Goal: Obtain resource: Obtain resource

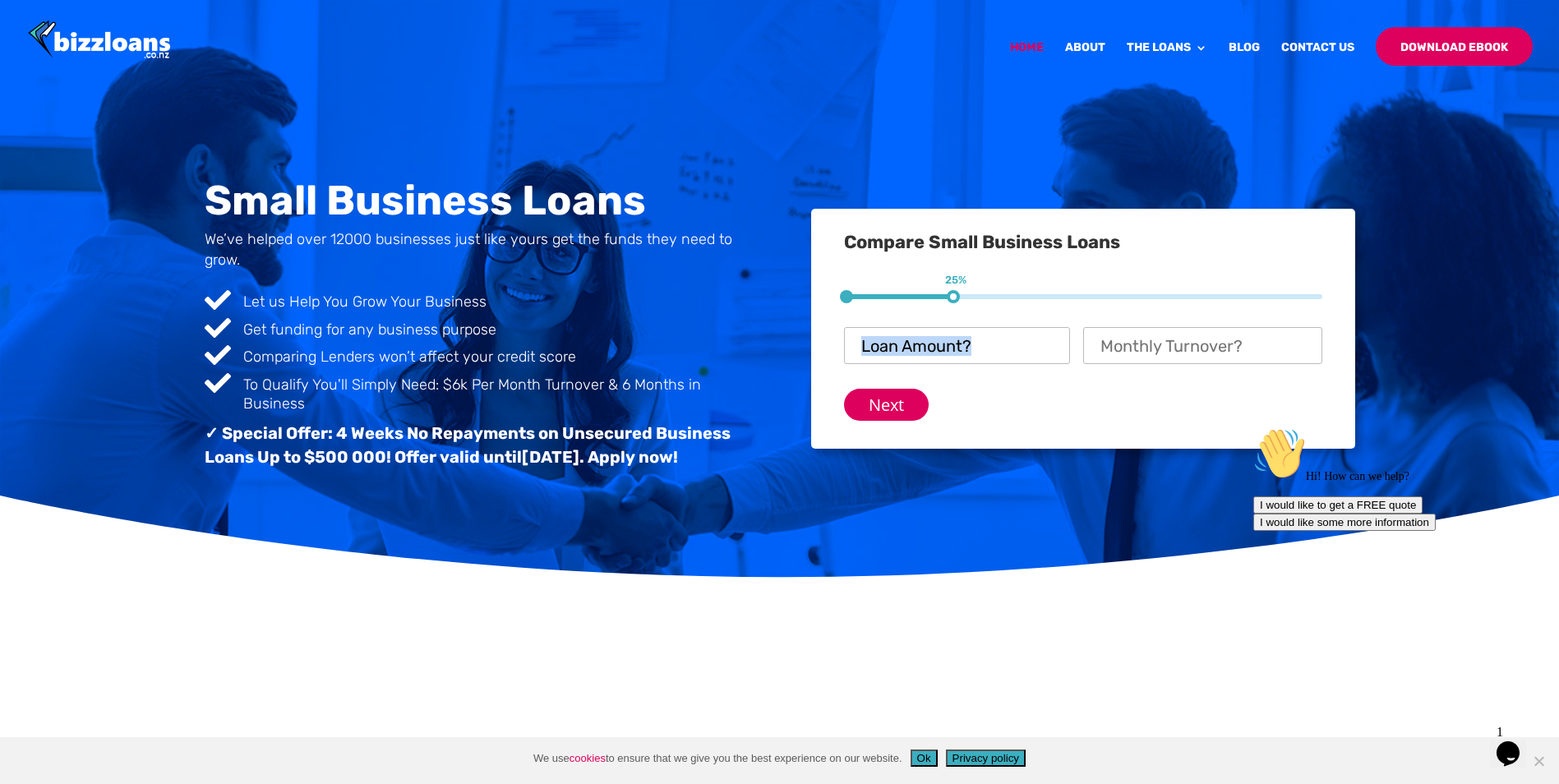
drag, startPoint x: 954, startPoint y: 297, endPoint x: 1141, endPoint y: 303, distance: 187.1
click at [1141, 303] on form "1 25% 2 50% 3 75% Loan Amount? * Monthly Turnover? * Next Time in business? * T…" at bounding box center [1083, 357] width 478 height 126
click at [1091, 465] on div "Small Business Loans We’ve helped over 12000 businesses just like yours get the…" at bounding box center [780, 327] width 1151 height 341
click at [1017, 343] on input "Loan Amount? *" at bounding box center [957, 345] width 226 height 37
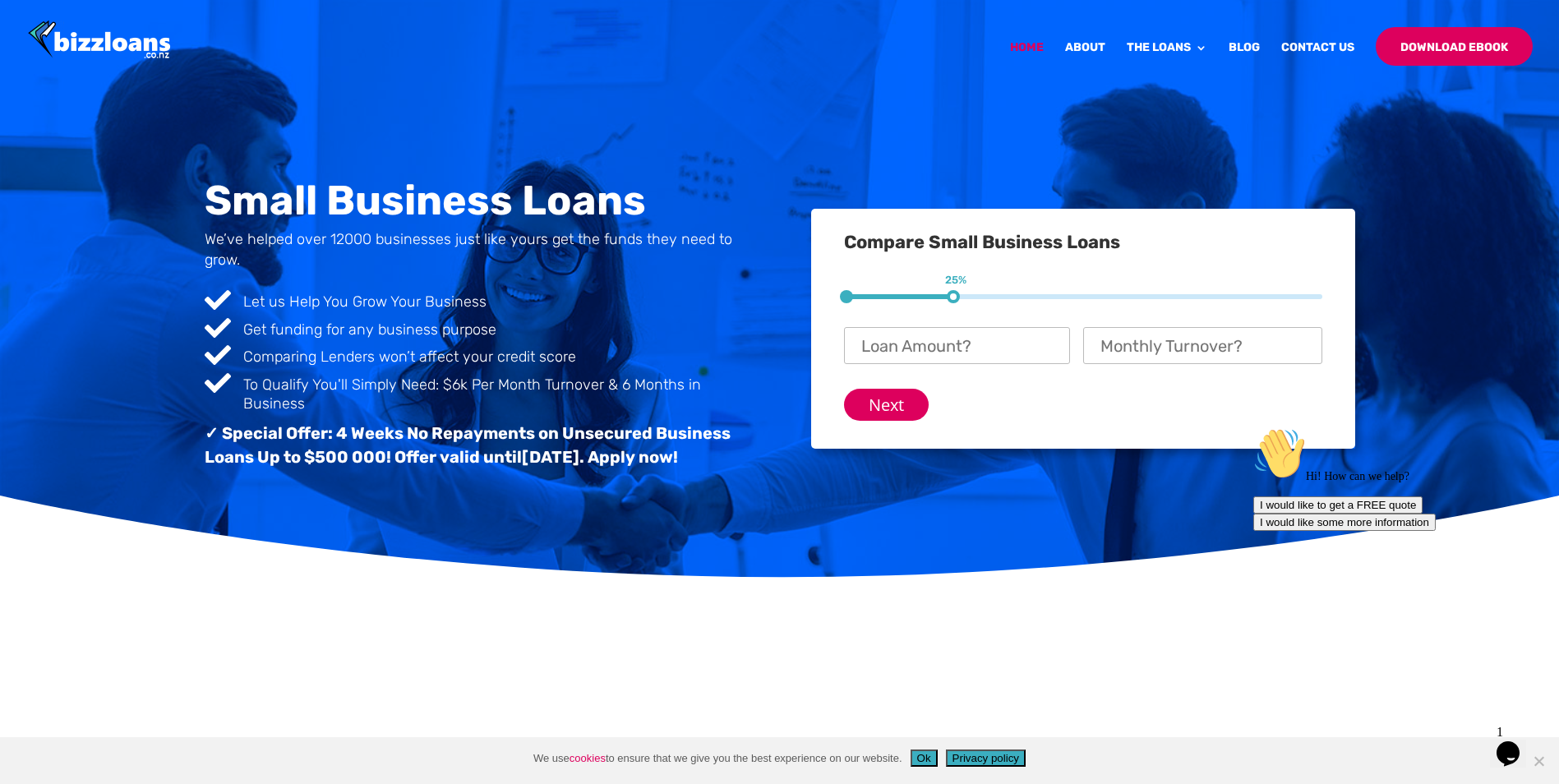
click at [787, 491] on div "Small Business Loans We’ve helped over 12000 businesses just like yours get the…" at bounding box center [780, 327] width 1151 height 341
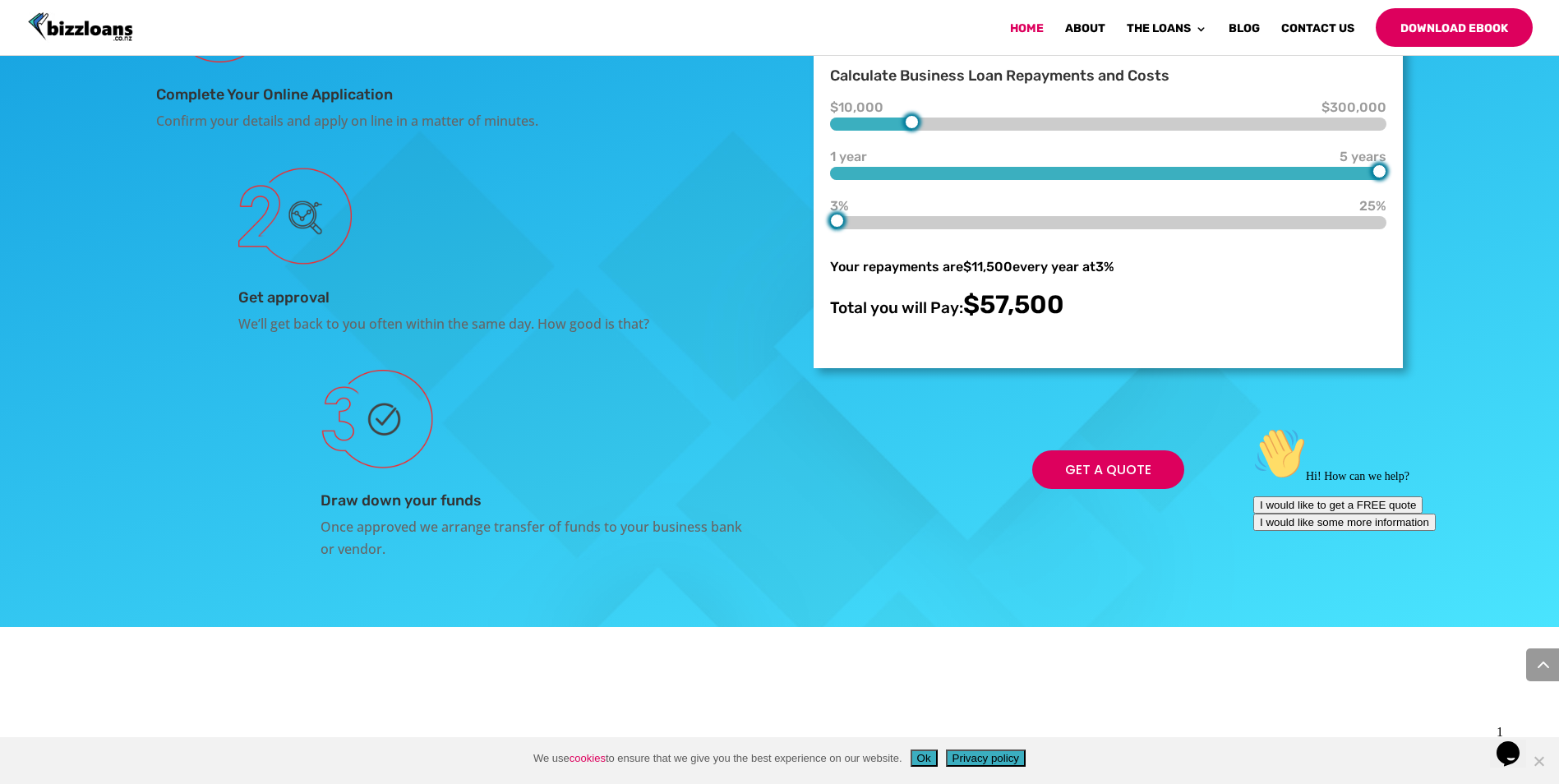
scroll to position [3023, 0]
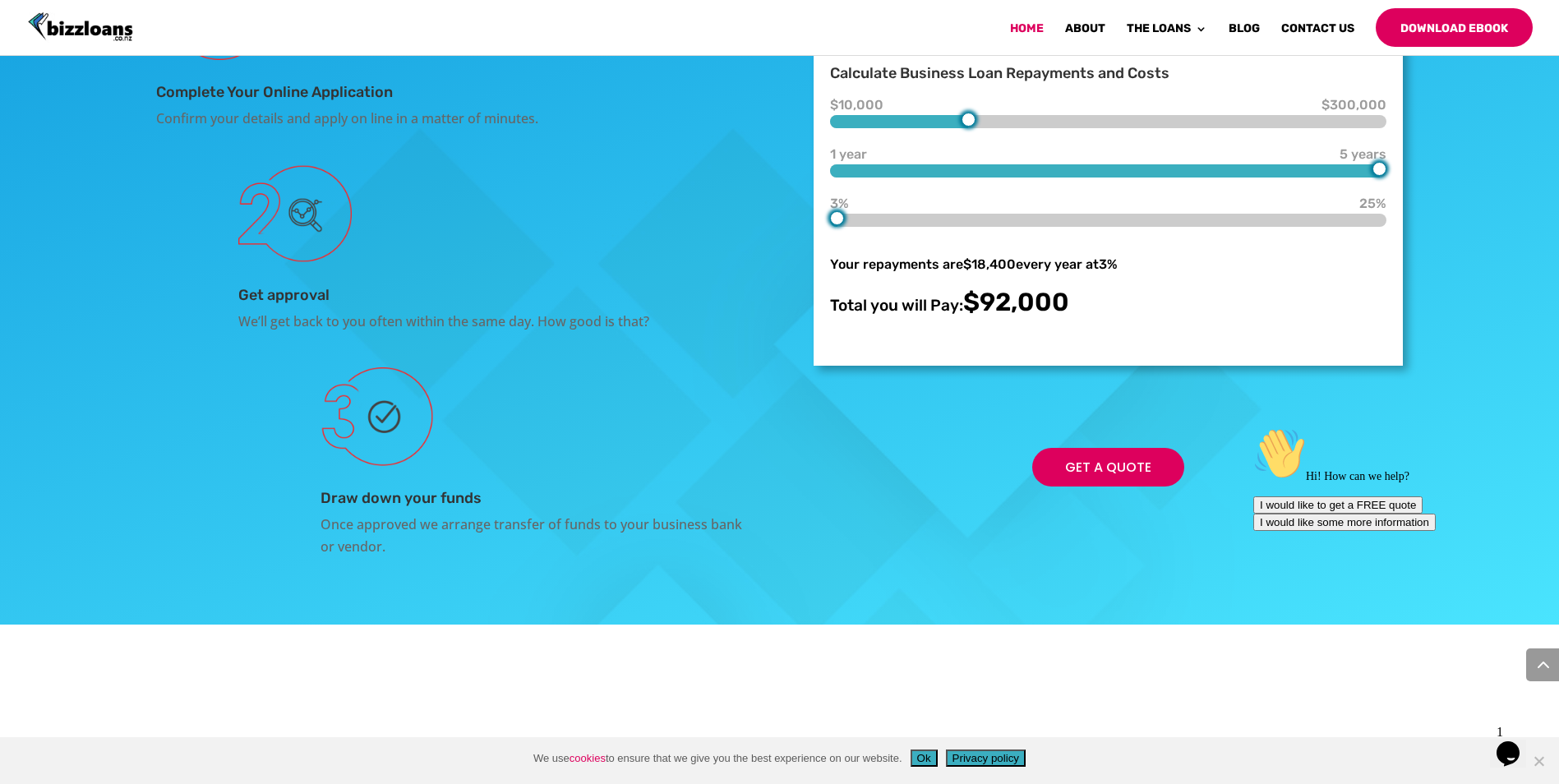
type input "110000"
click at [1022, 126] on div at bounding box center [1024, 119] width 14 height 14
click at [911, 227] on div at bounding box center [1108, 220] width 557 height 13
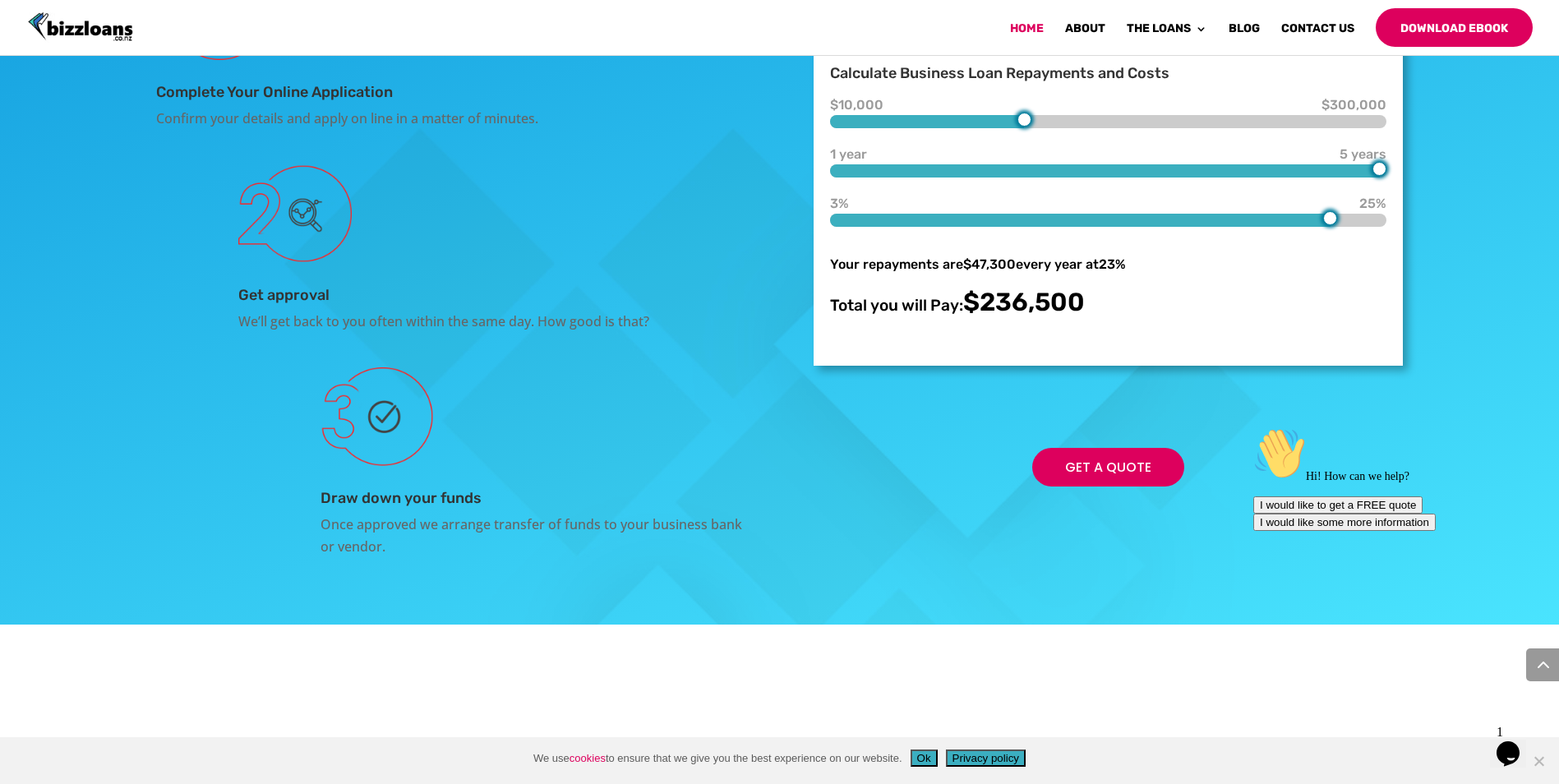
click at [1537, 415] on div "How it Works Bizzloans Complete Your Online Application Confirm your details an…" at bounding box center [780, 203] width 1559 height 842
click at [1384, 431] on div "Hi! How can we help? I would like to get a FREE quote I would like some more in…" at bounding box center [1401, 479] width 296 height 103
click at [1376, 427] on div "Hi! How can we help? I would like to get a FREE quote I would like some more in…" at bounding box center [1401, 479] width 296 height 103
drag, startPoint x: 1376, startPoint y: 421, endPoint x: 1104, endPoint y: 400, distance: 272.8
click at [1246, 421] on html "Hi! How can we help? I would like to get a FREE quote I would like some more in…" at bounding box center [1394, 565] width 296 height 290
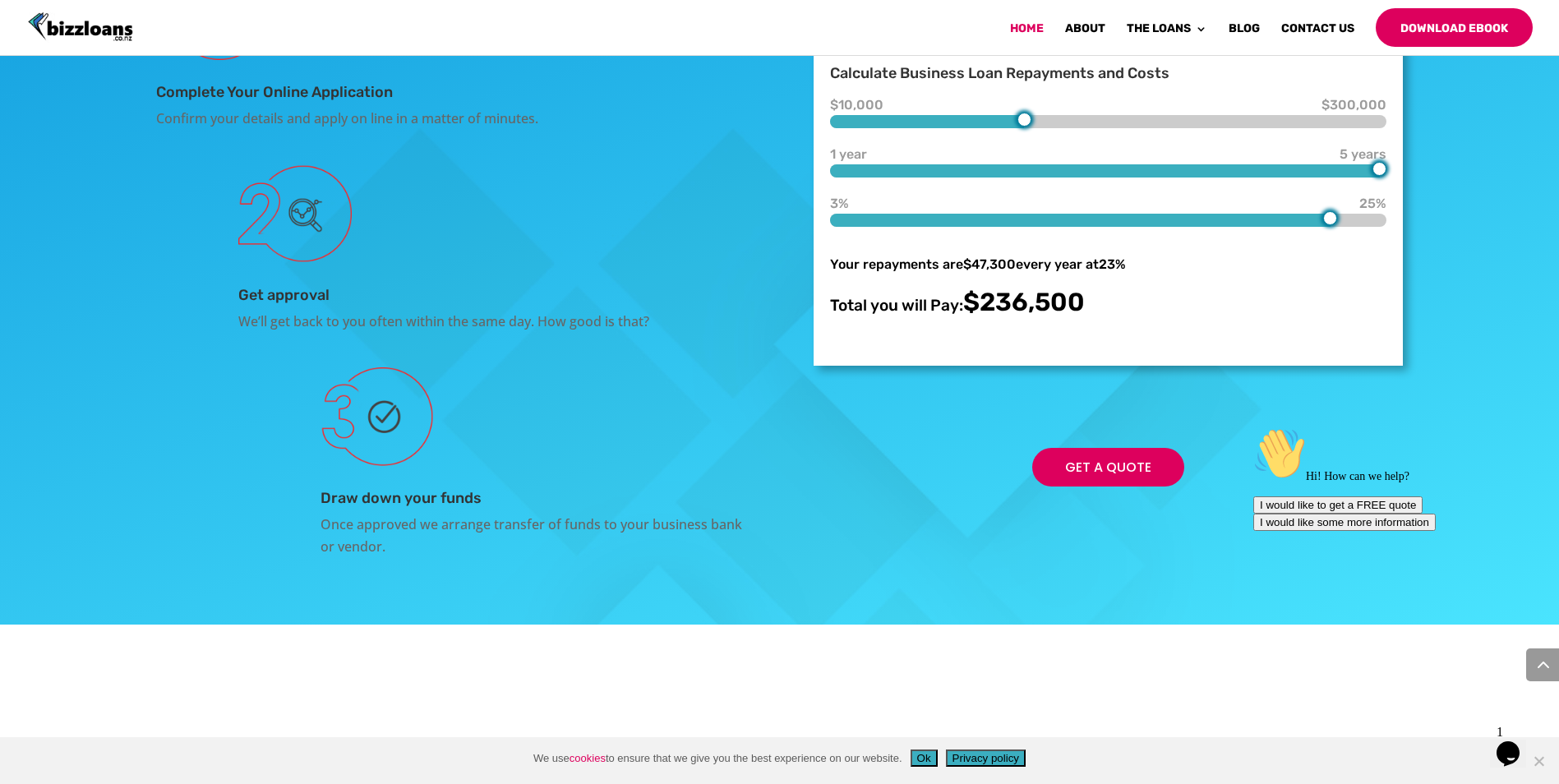
drag, startPoint x: -142, startPoint y: -21, endPoint x: 1097, endPoint y: 407, distance: 1310.8
click at [1097, 227] on div "3% 23% 25%" at bounding box center [1108, 215] width 557 height 23
drag, startPoint x: 1097, startPoint y: 407, endPoint x: 1086, endPoint y: 417, distance: 14.9
click at [1095, 227] on div "3% 23% 25%" at bounding box center [1108, 215] width 557 height 23
click at [1085, 227] on div at bounding box center [1108, 220] width 557 height 13
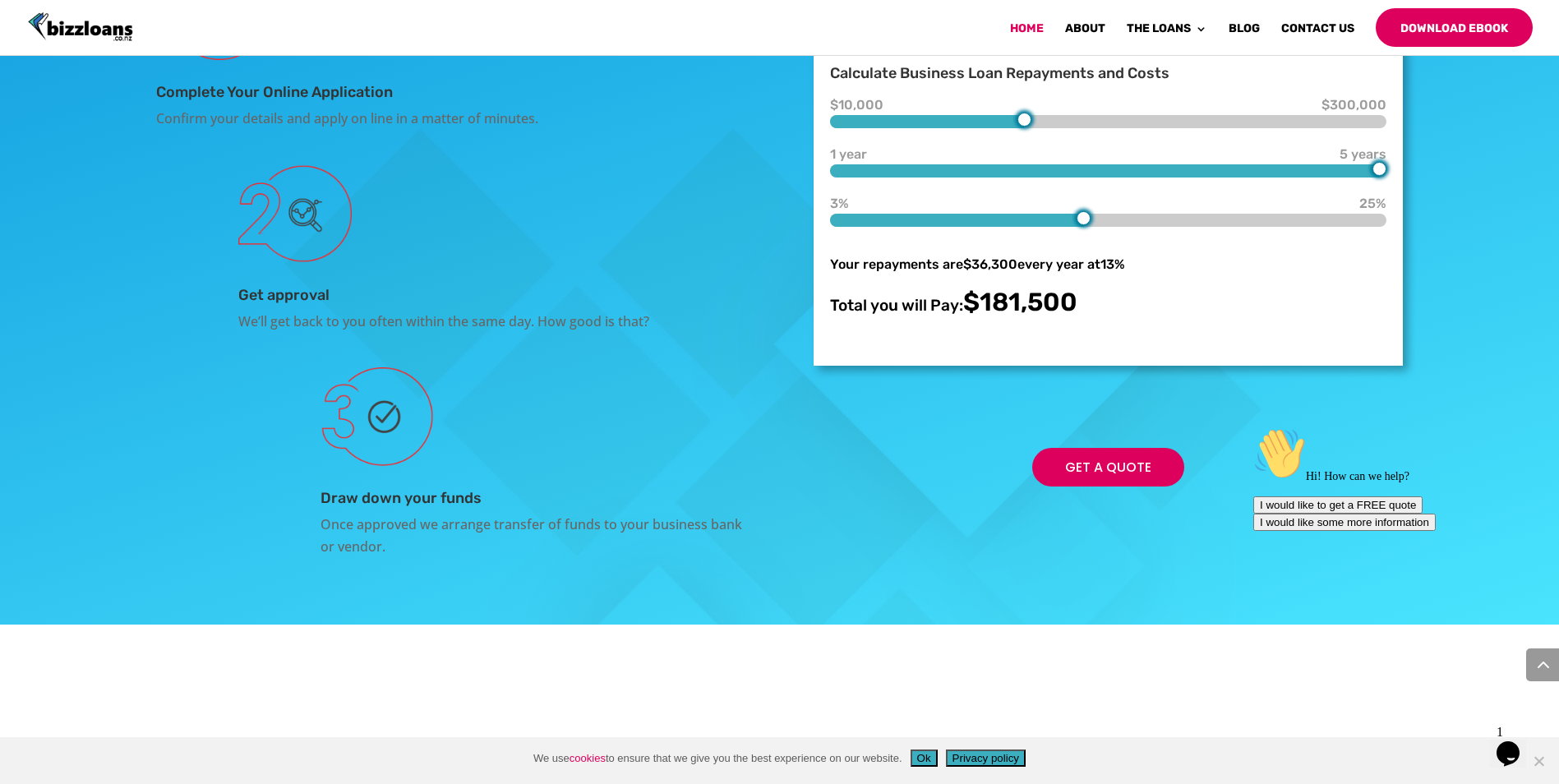
type input "8"
click at [954, 227] on div at bounding box center [1108, 220] width 557 height 13
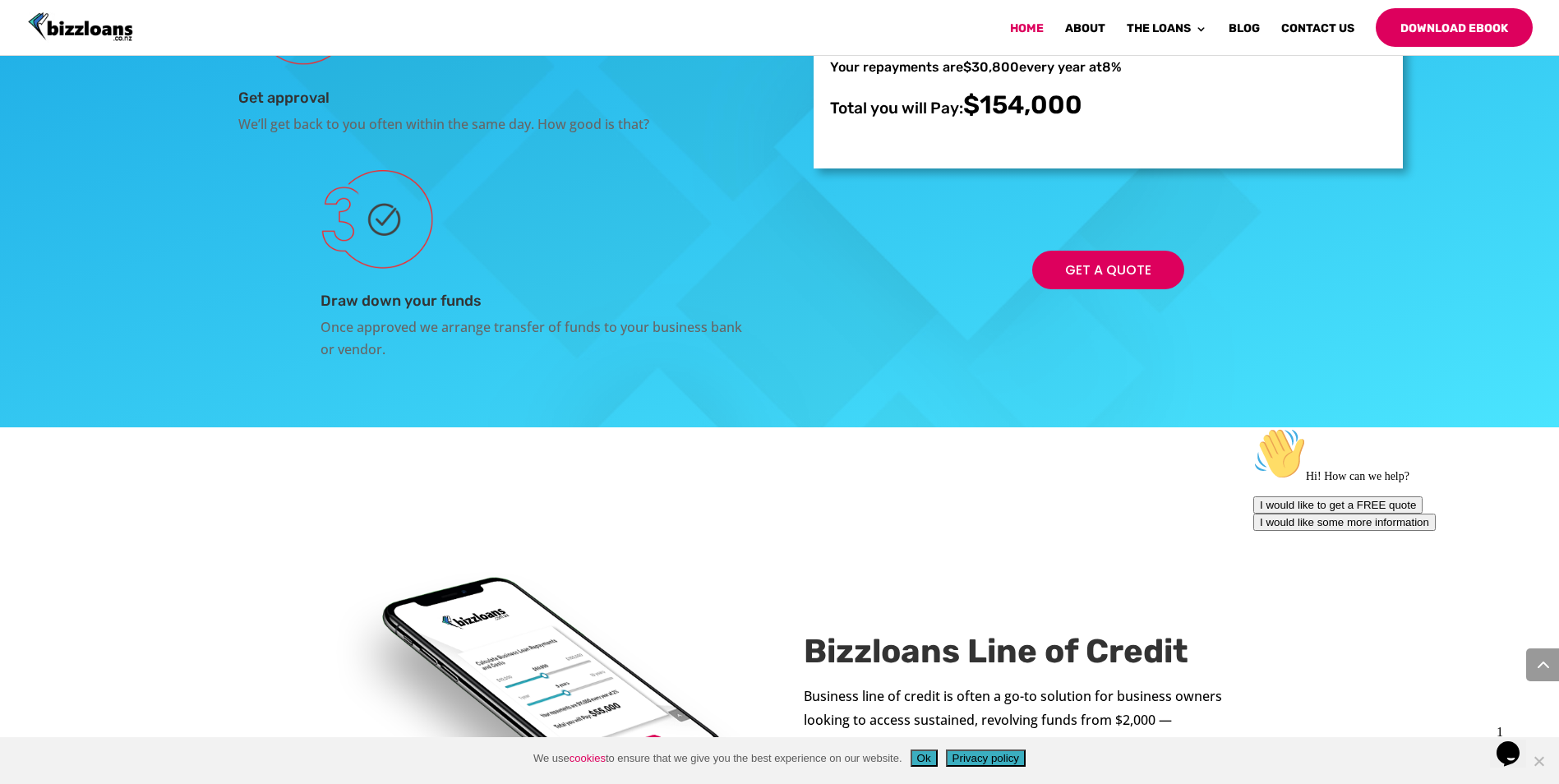
click at [548, 135] on div "We’ll get back to you often within the same day. How good is that?" at bounding box center [491, 124] width 507 height 22
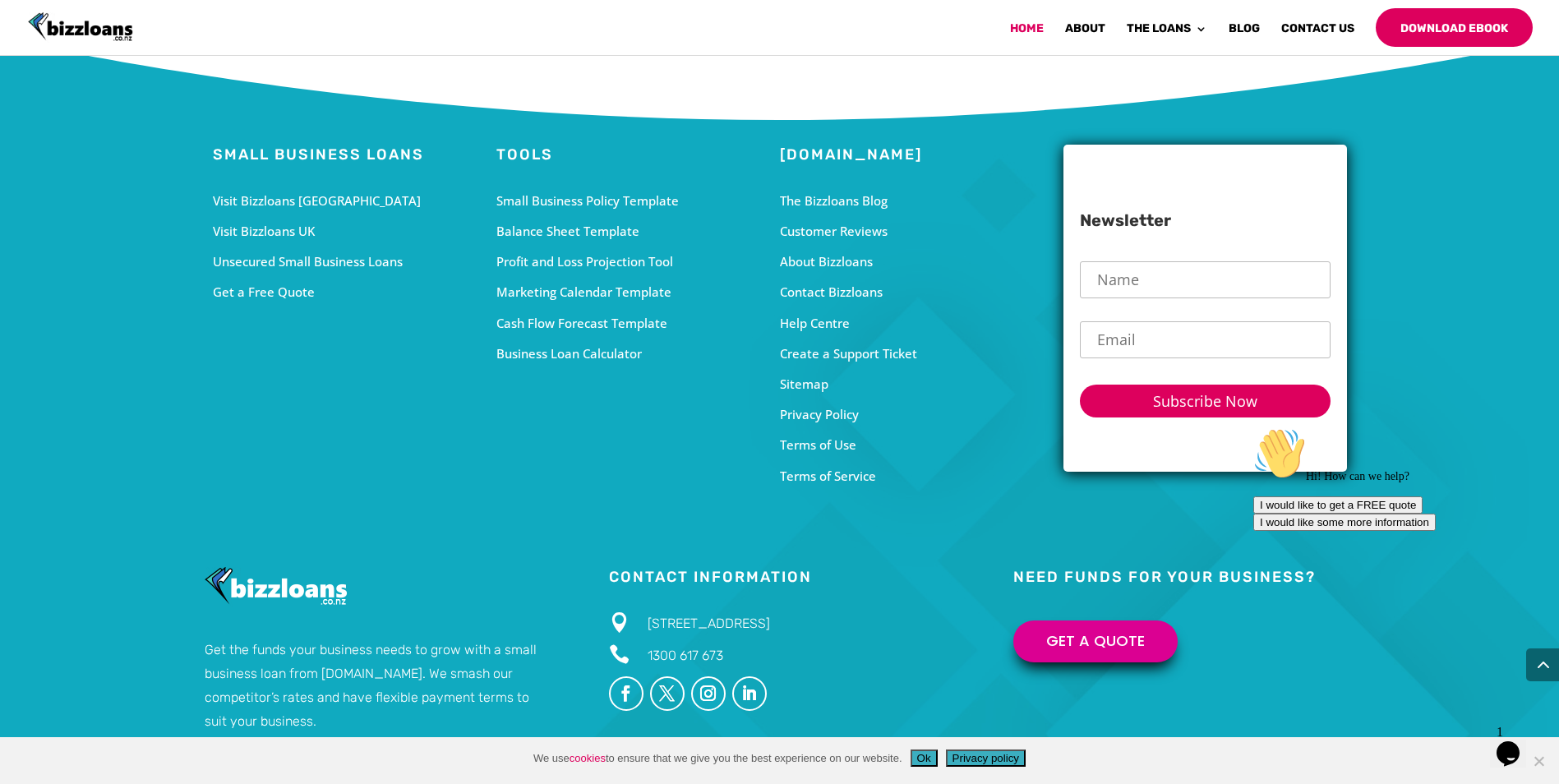
scroll to position [5523, 0]
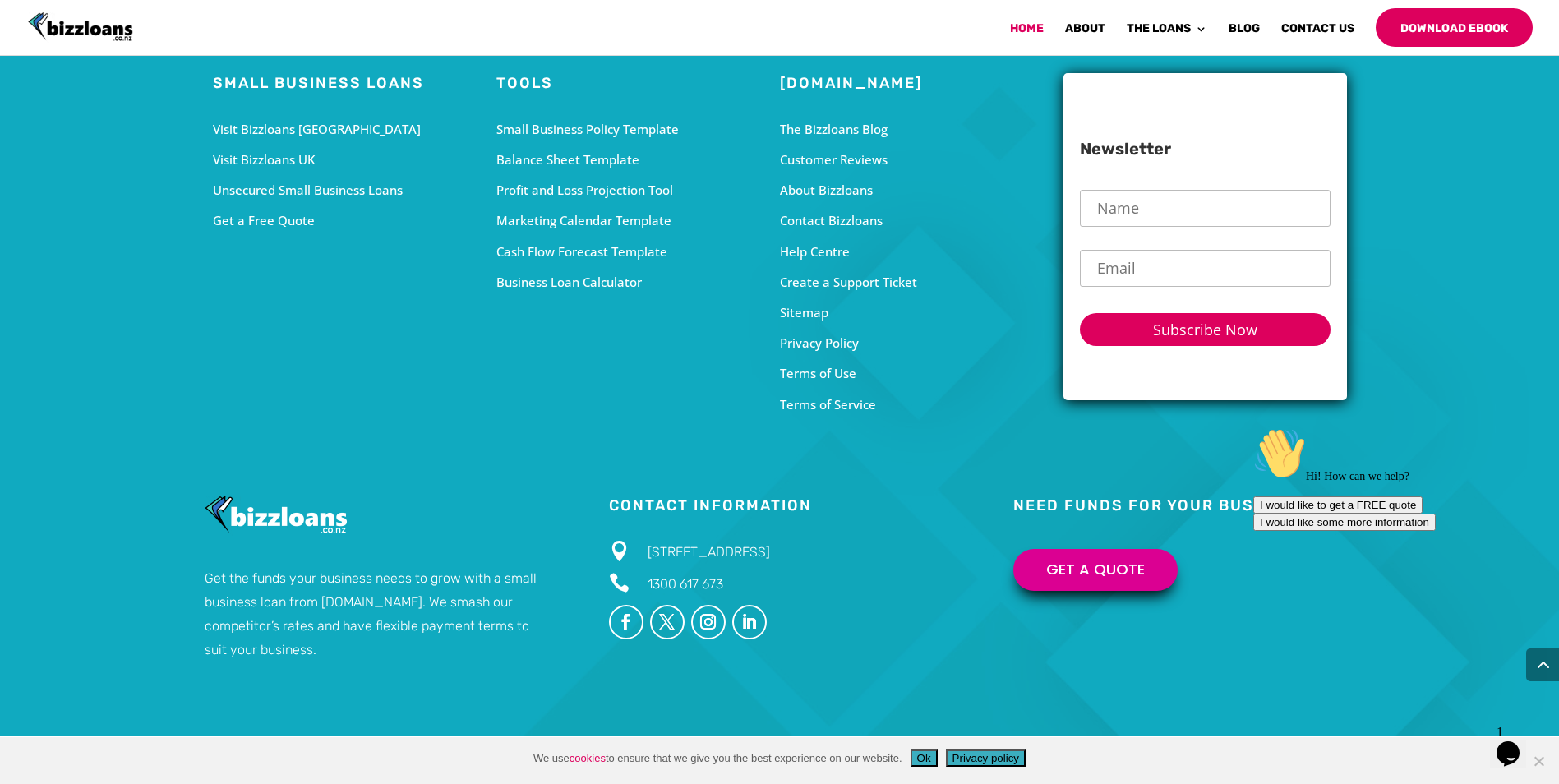
click at [1253, 427] on icon "Chat attention grabber" at bounding box center [1253, 427] width 0 height 0
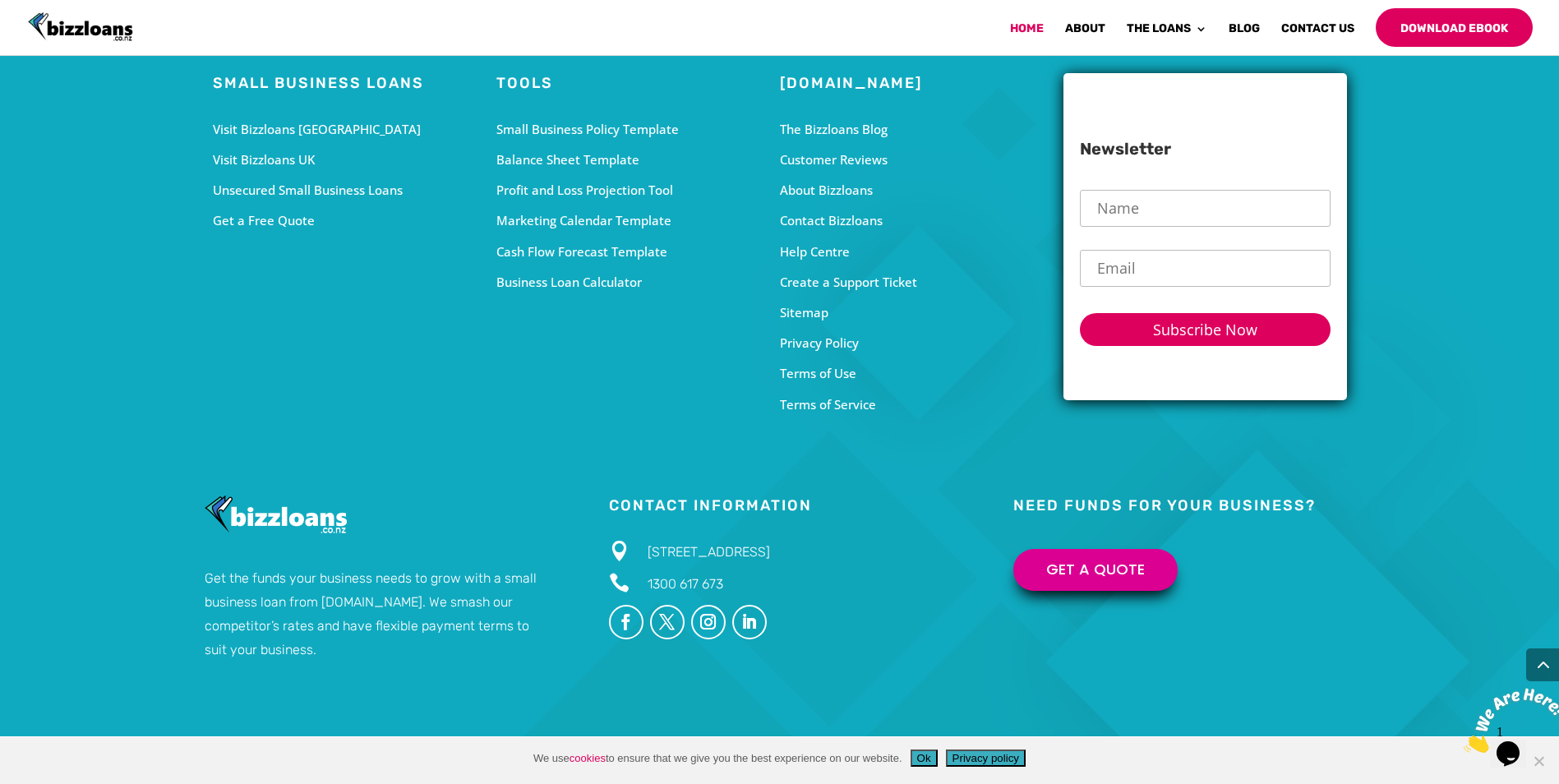
click at [1542, 752] on img at bounding box center [1514, 719] width 102 height 65
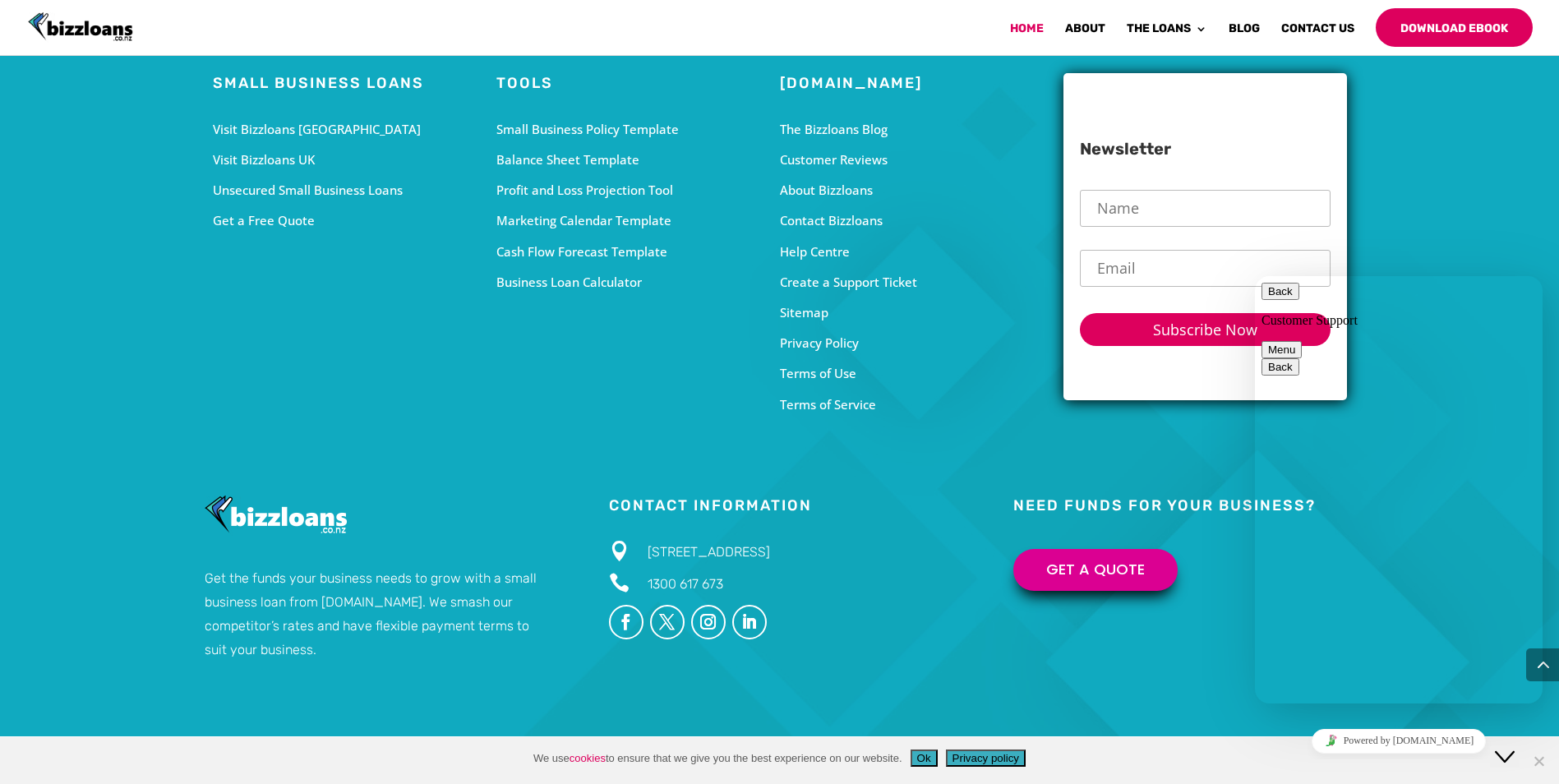
click at [1222, 691] on div "Get the funds your business needs to grow with a small business loan from bizzl…" at bounding box center [780, 569] width 1151 height 247
drag, startPoint x: 1506, startPoint y: 744, endPoint x: 1519, endPoint y: 763, distance: 23.0
click at [1506, 746] on icon "Close Chat This icon closes the chat window." at bounding box center [1505, 756] width 20 height 20
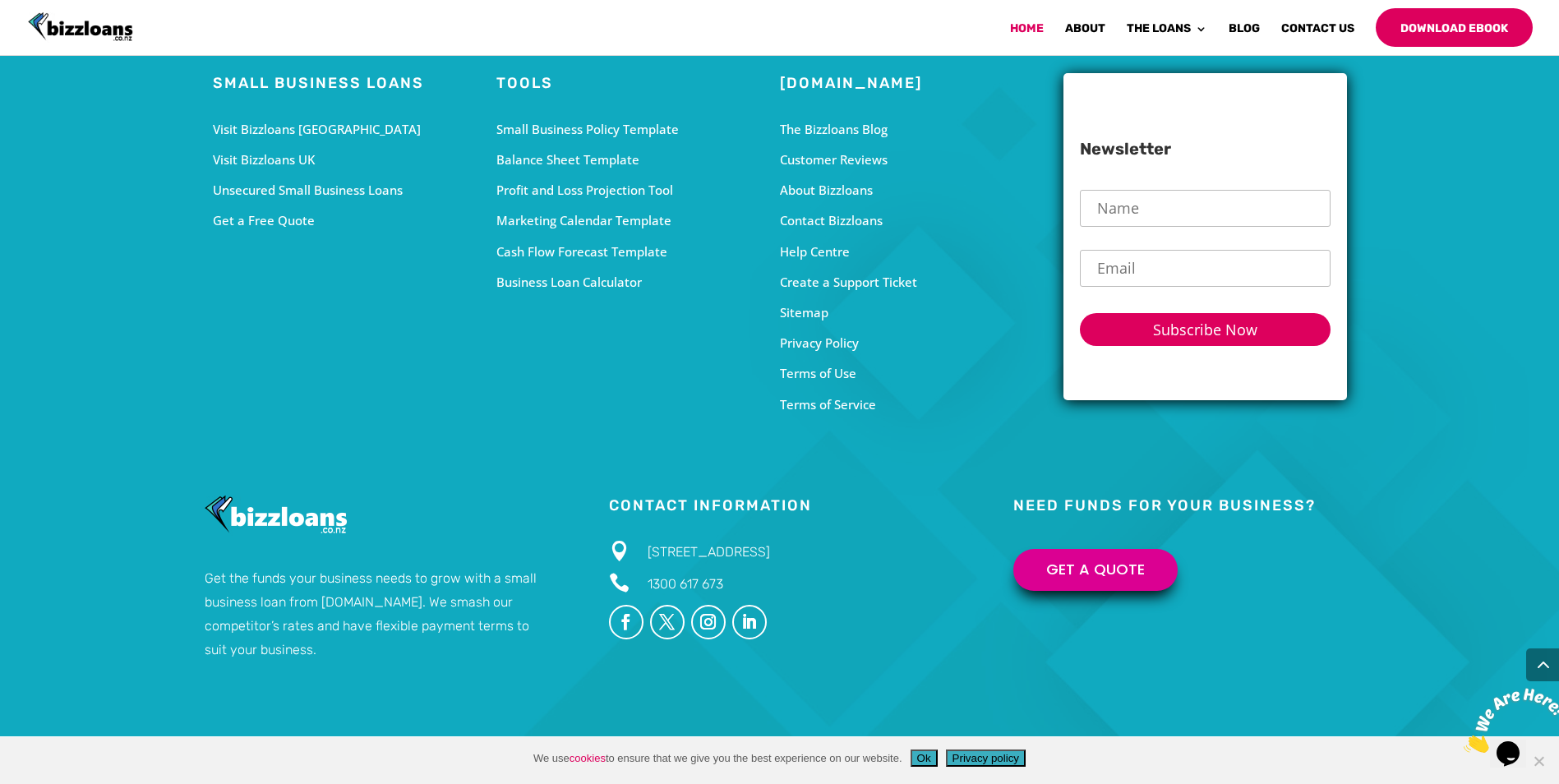
click at [1536, 724] on div "Opens Chat This icon Opens the chat window." at bounding box center [1516, 724] width 40 height 0
click at [1545, 763] on span "Cookie Notice" at bounding box center [1538, 760] width 17 height 17
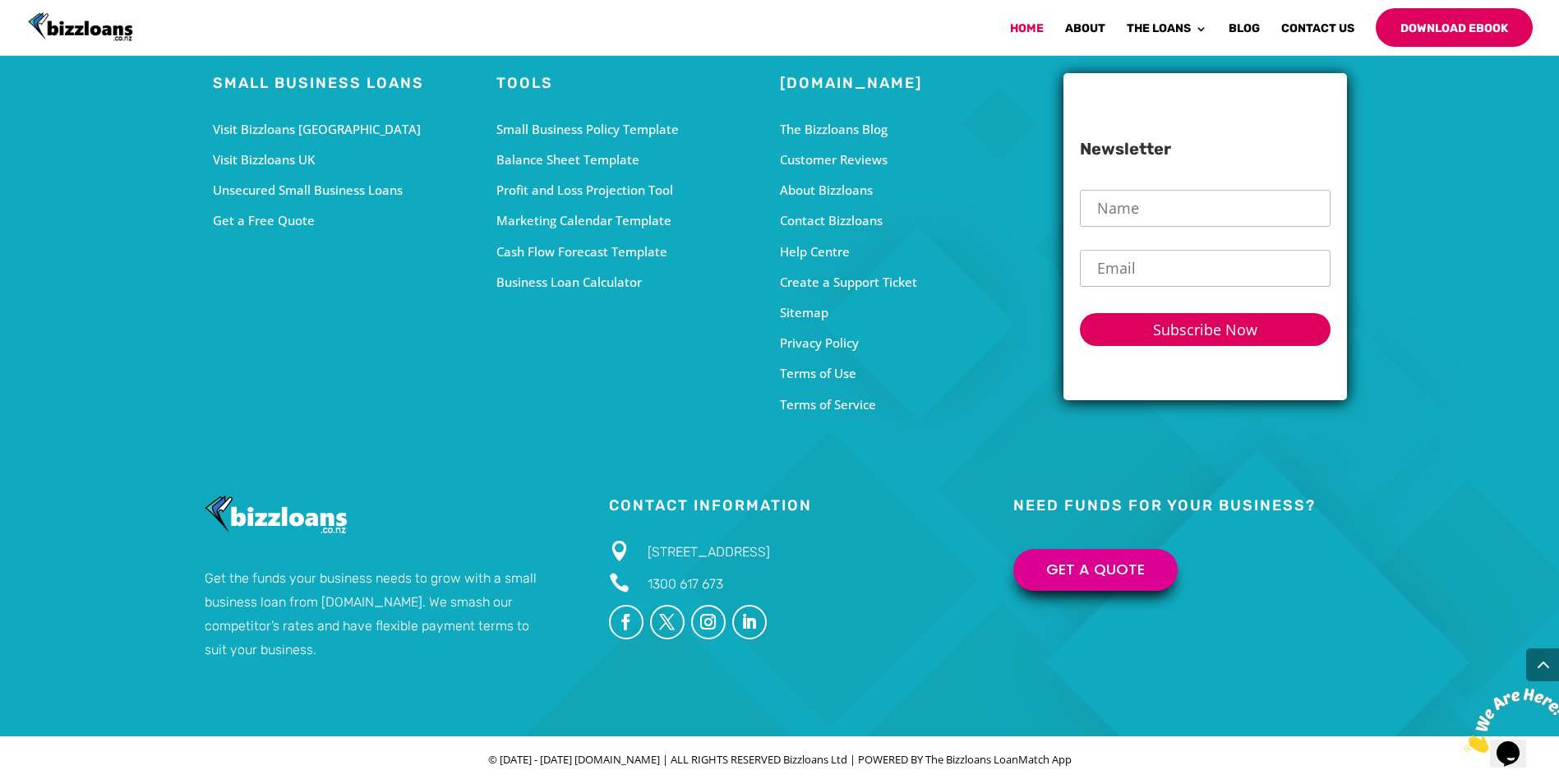
click at [792, 646] on ul "Follow Follow Follow Follow" at bounding box center [780, 625] width 341 height 41
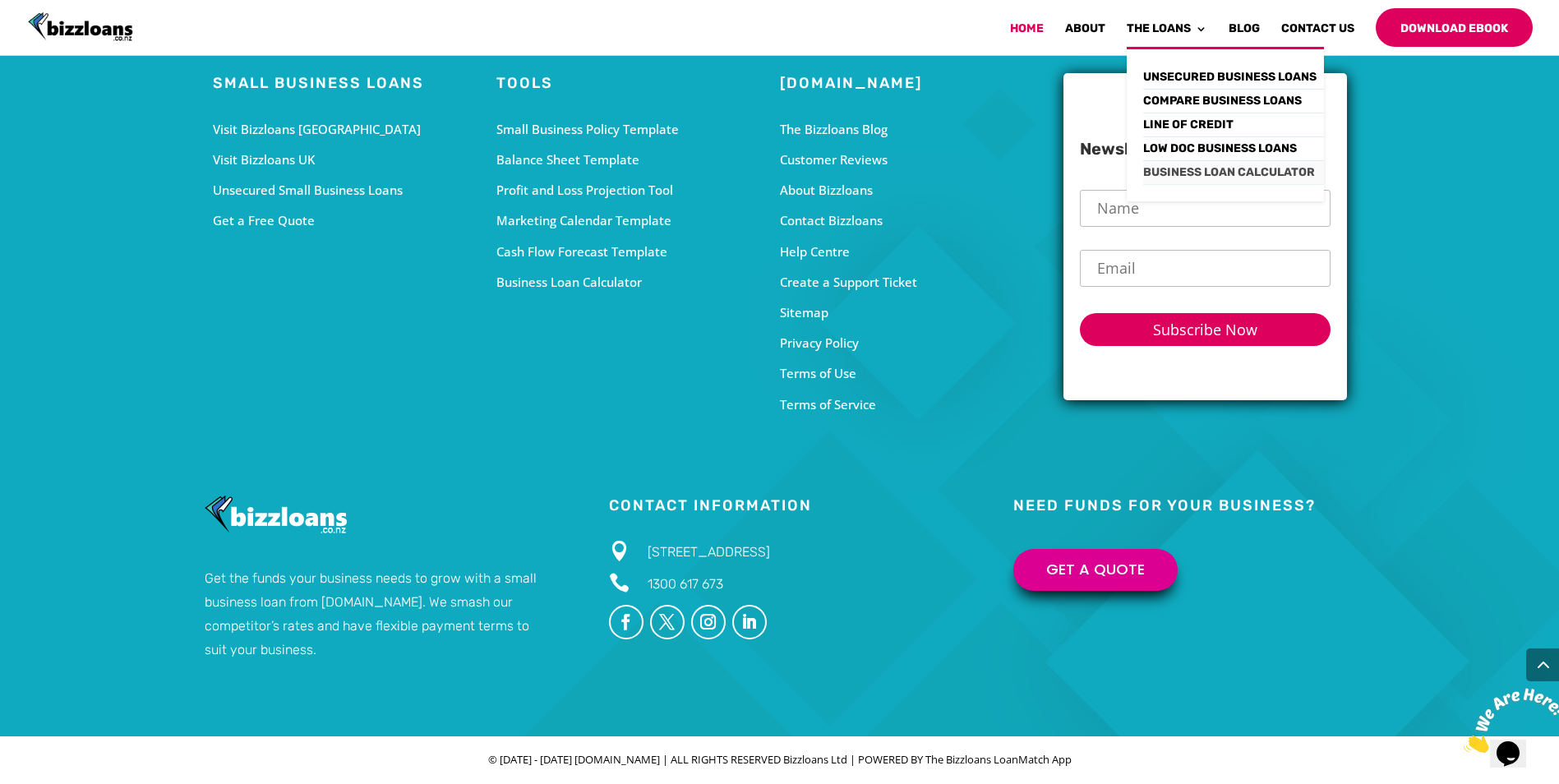
click at [1244, 166] on link "Business Loan Calculator" at bounding box center [1233, 173] width 181 height 24
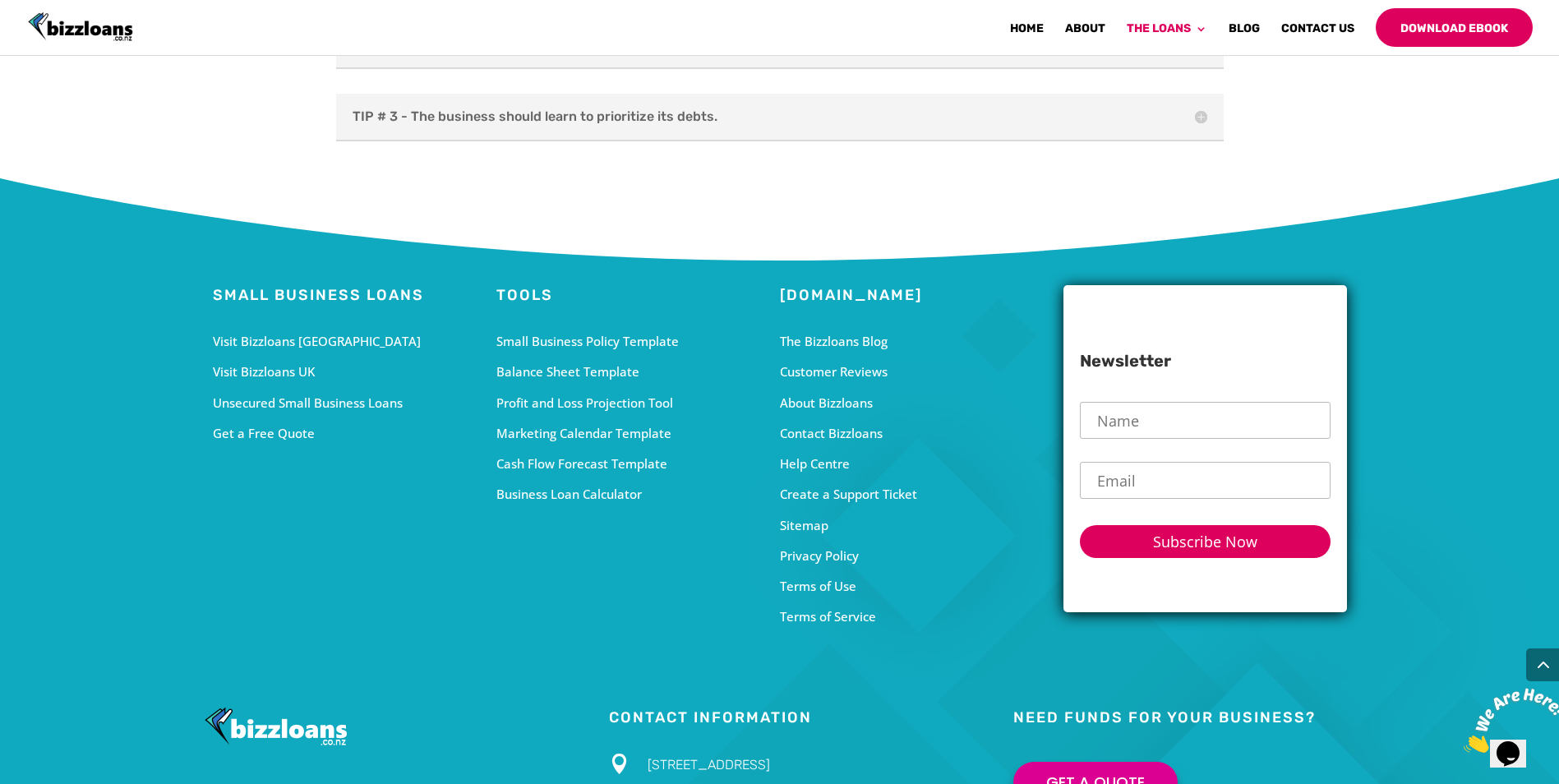
scroll to position [3647, 0]
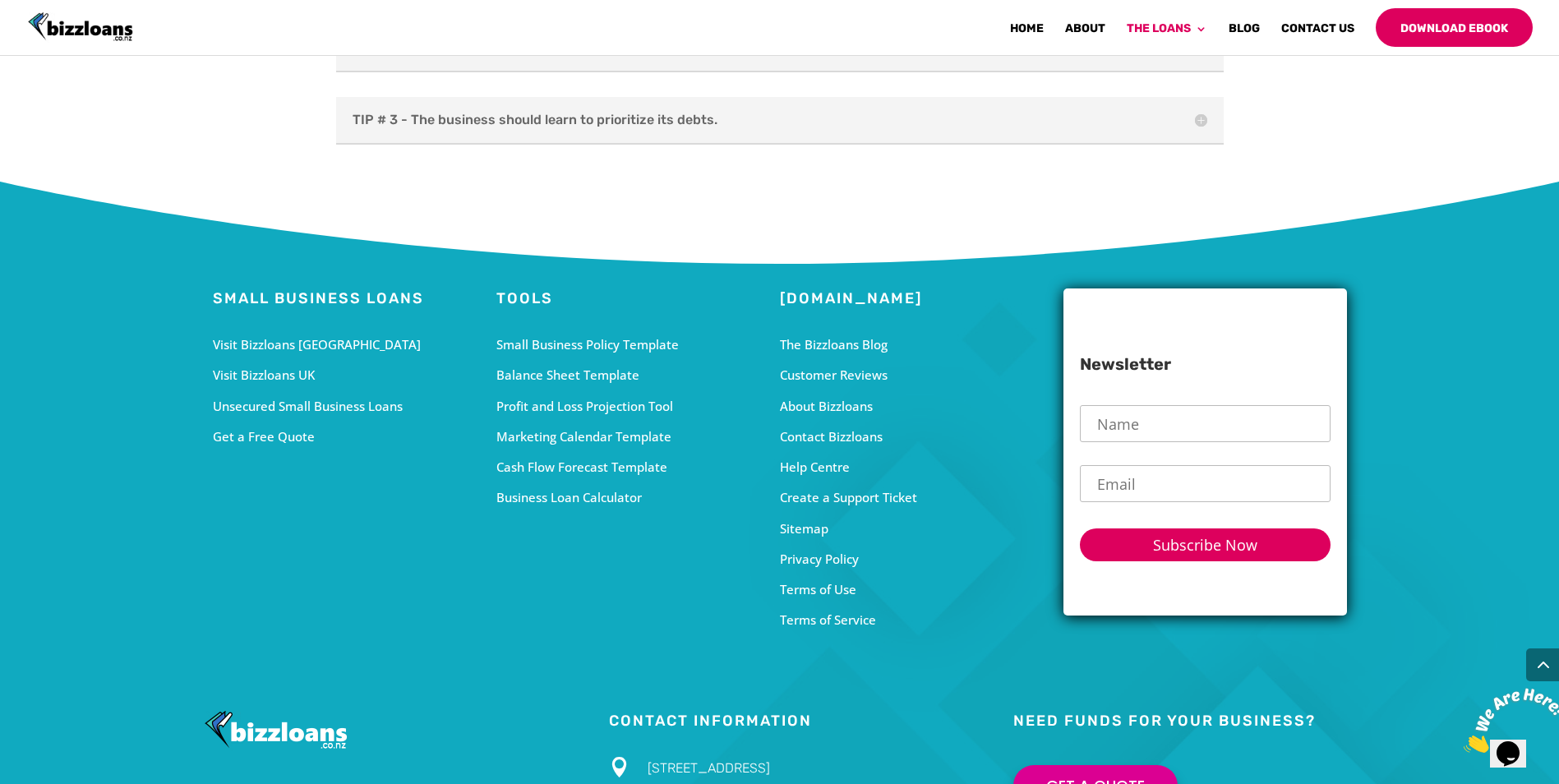
click at [603, 487] on div "Business Loan Calculator" at bounding box center [638, 497] width 284 height 22
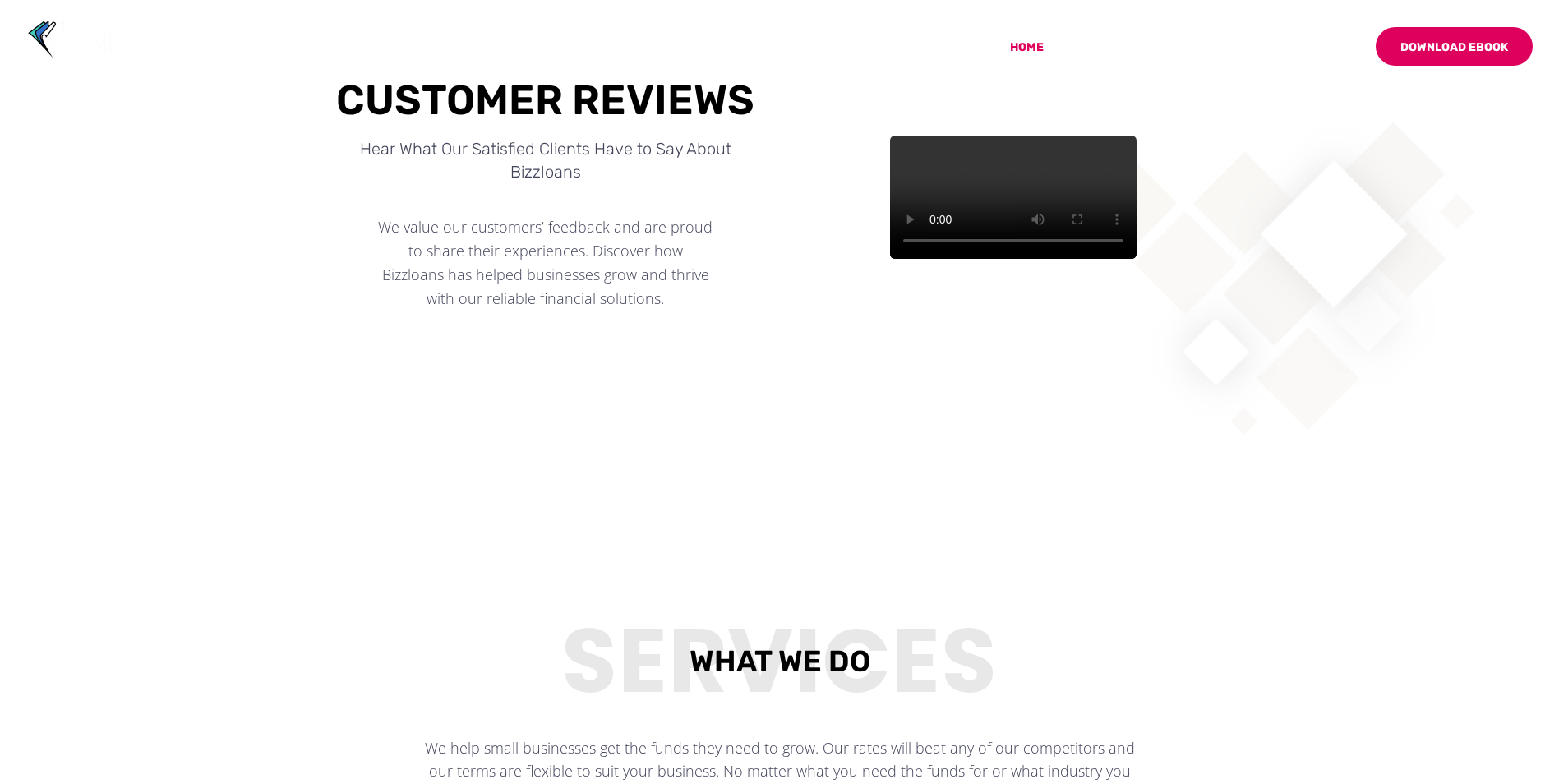
scroll to position [591, 0]
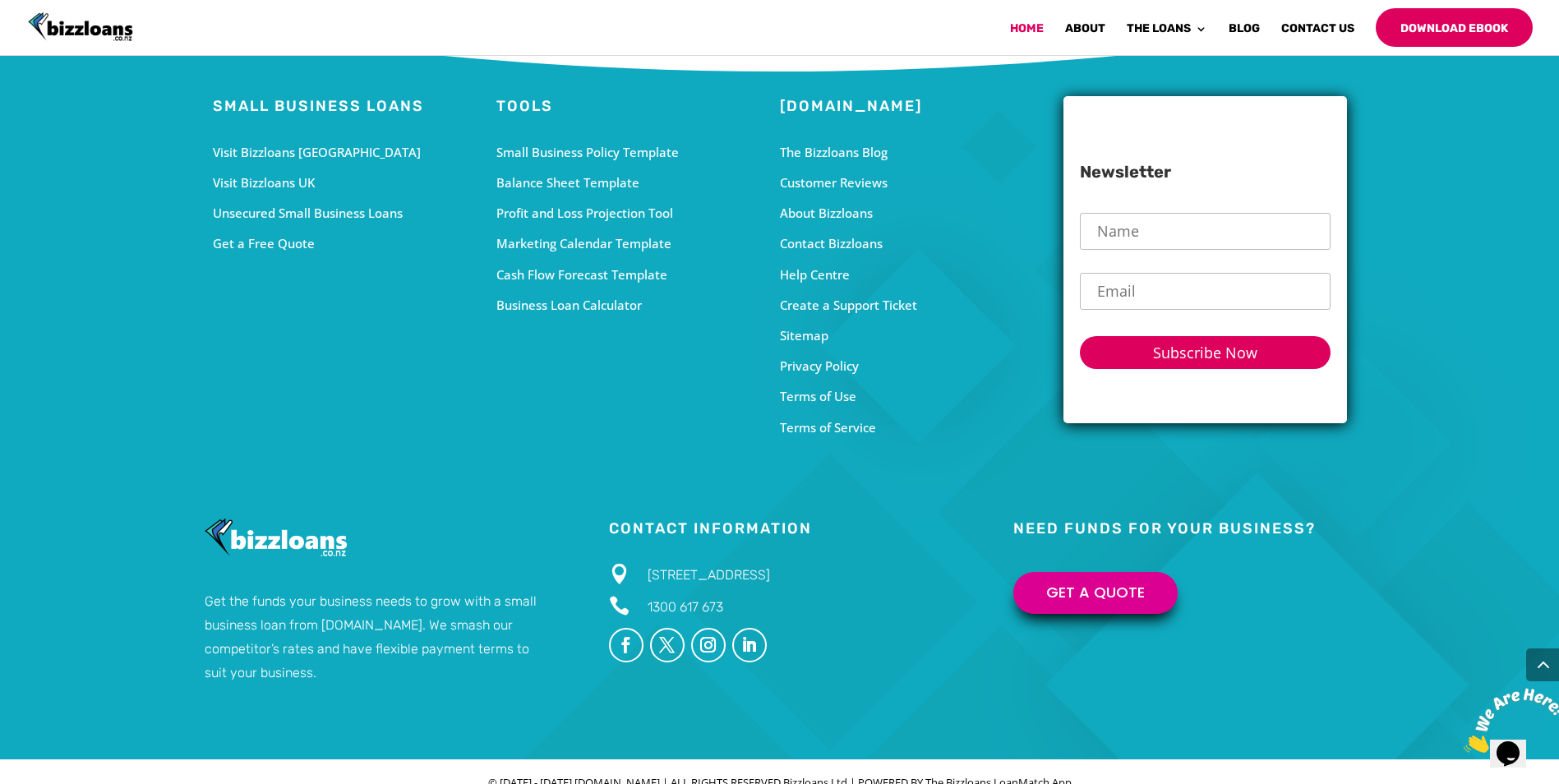
scroll to position [5285, 0]
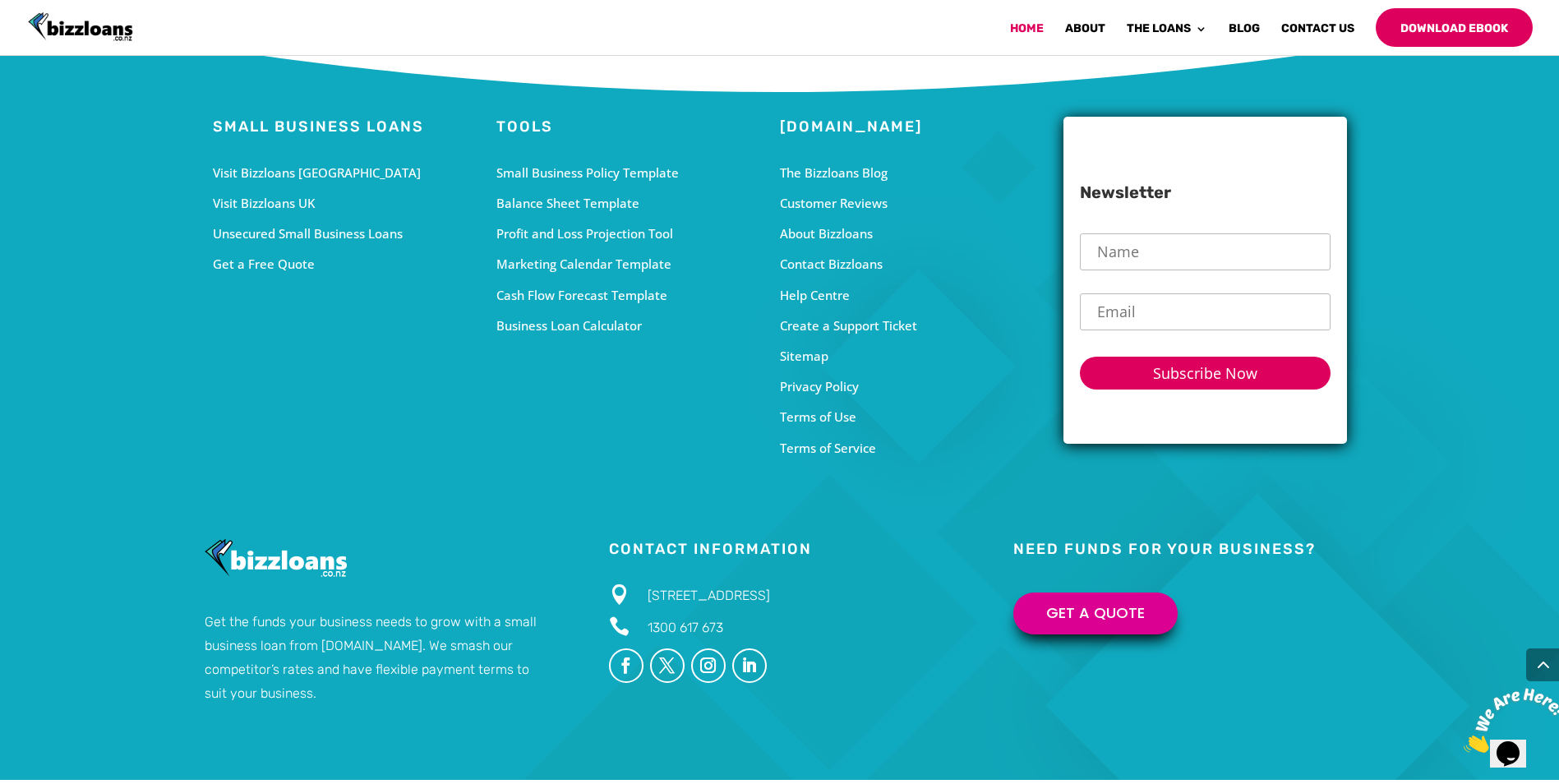
click at [600, 306] on div "Cash Flow Forecast Template" at bounding box center [638, 295] width 284 height 22
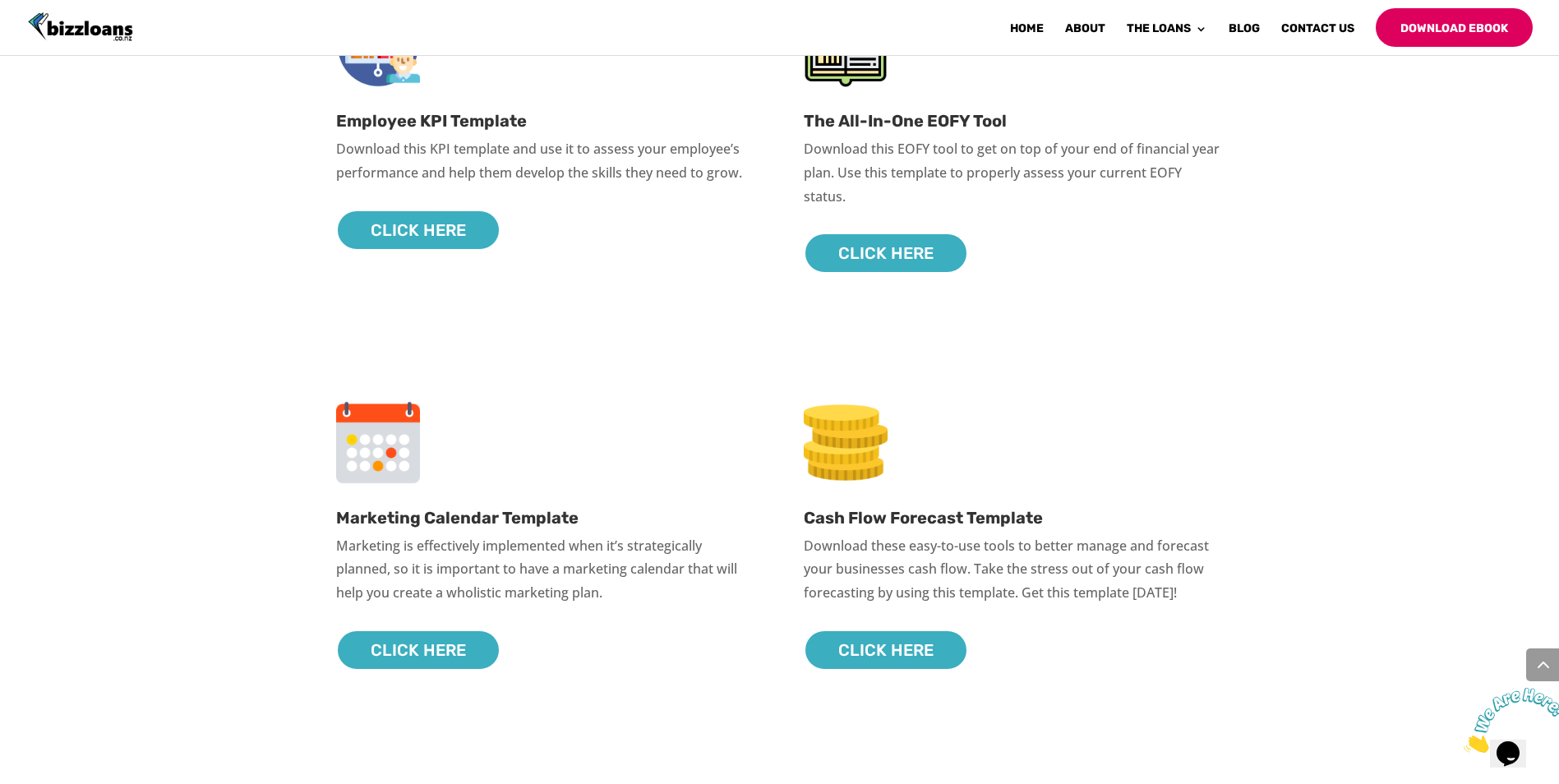
scroll to position [1855, 0]
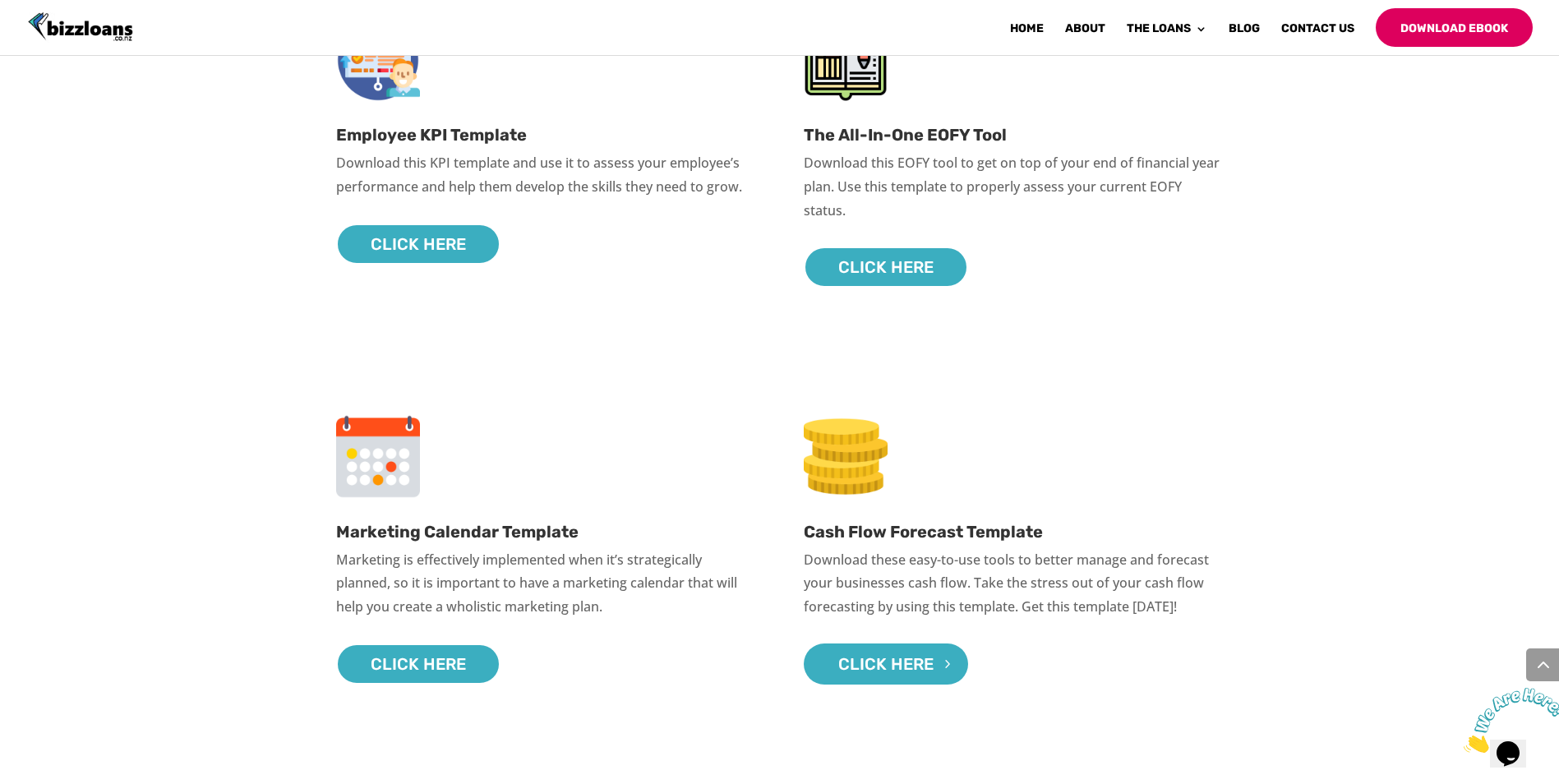
click at [853, 668] on link "Click Here" at bounding box center [885, 663] width 164 height 41
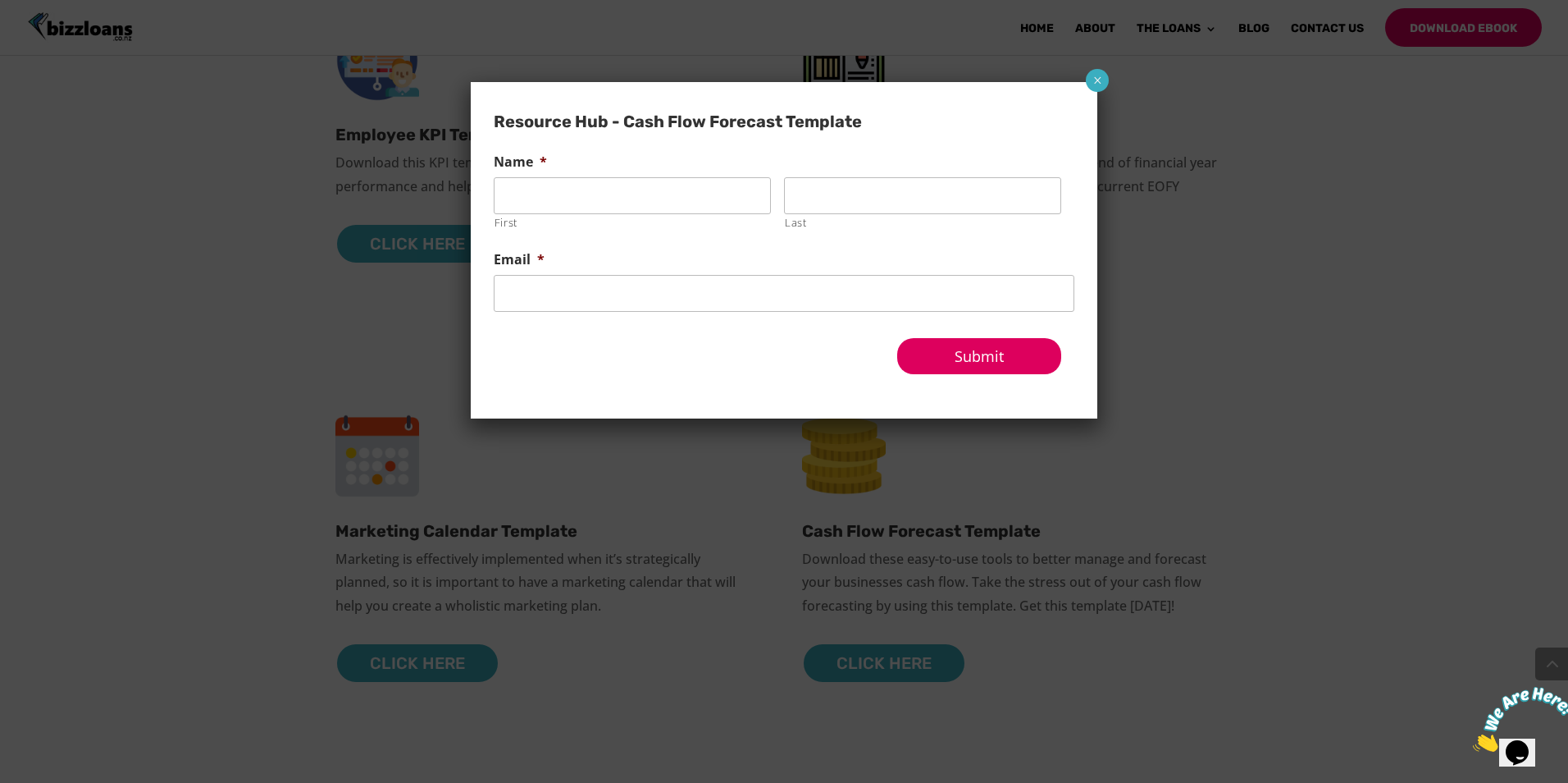
click at [1102, 85] on button "×" at bounding box center [1097, 79] width 23 height 23
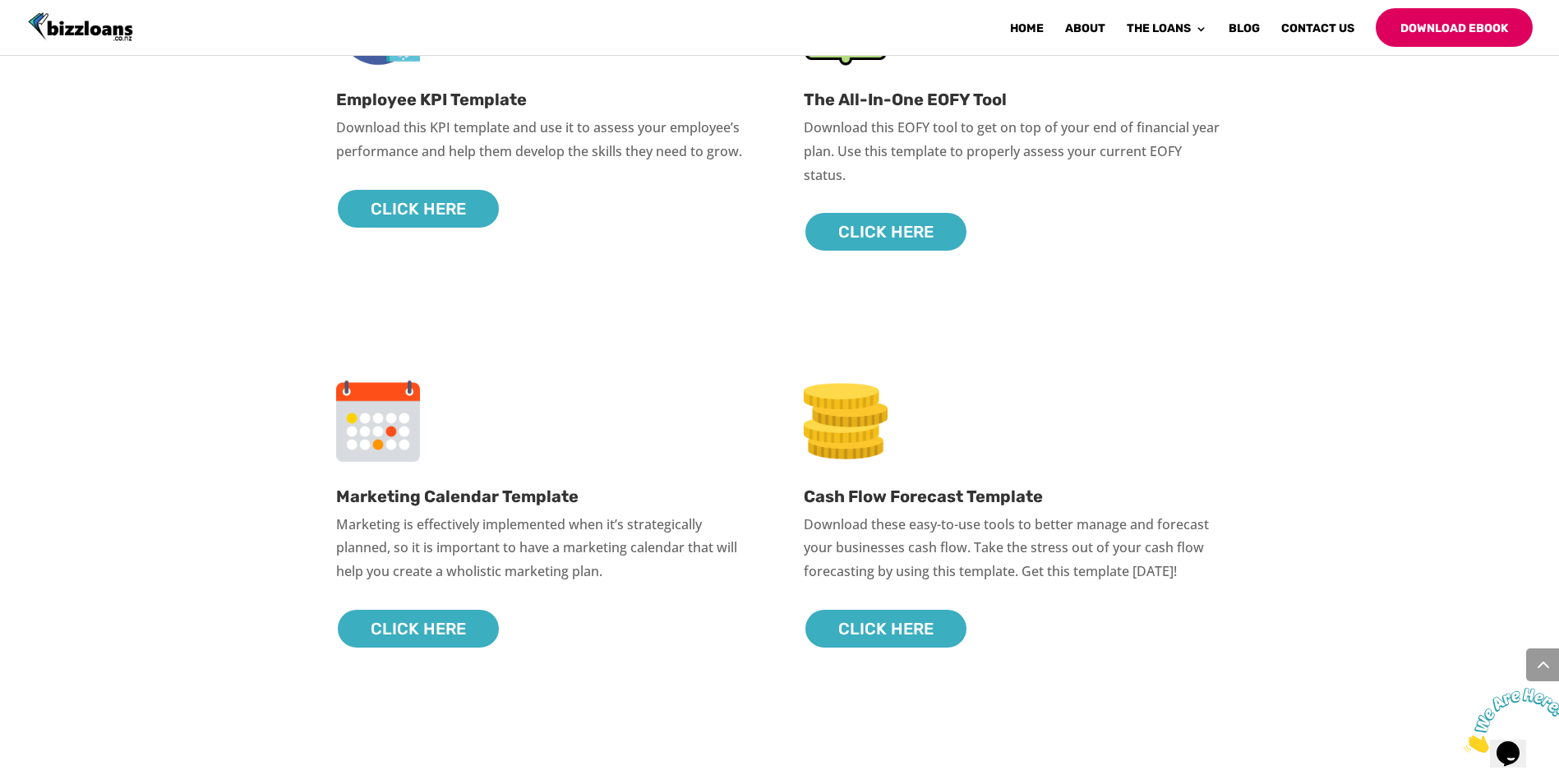
scroll to position [1971, 0]
